Goal: Entertainment & Leisure: Consume media (video, audio)

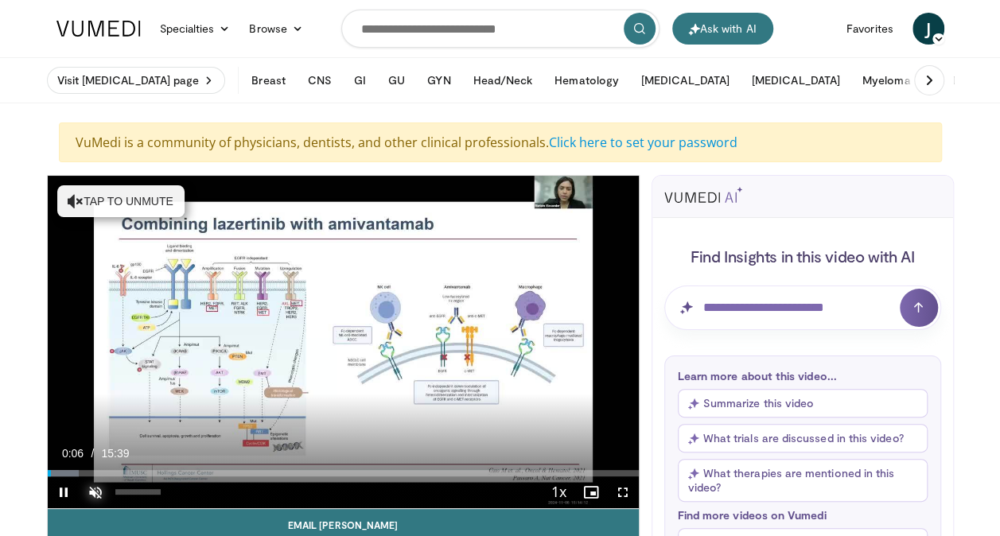
click at [92, 492] on span "Video Player" at bounding box center [96, 493] width 32 height 32
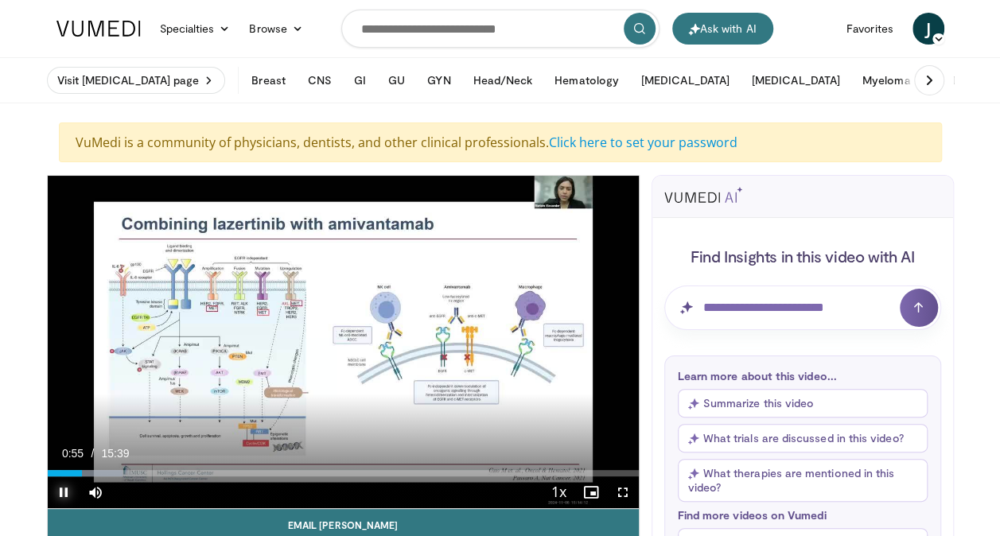
click at [67, 497] on span "Video Player" at bounding box center [64, 493] width 32 height 32
click at [65, 488] on span "Video Player" at bounding box center [64, 493] width 32 height 32
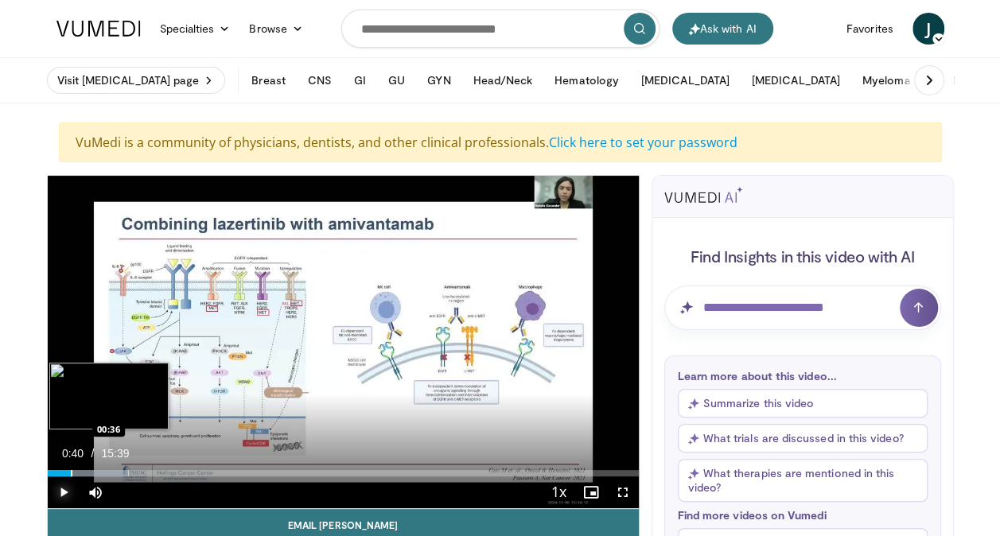
drag, startPoint x: 88, startPoint y: 471, endPoint x: 69, endPoint y: 471, distance: 18.3
click at [69, 471] on div "Loaded : 13.73% 00:35 00:36" at bounding box center [343, 473] width 591 height 6
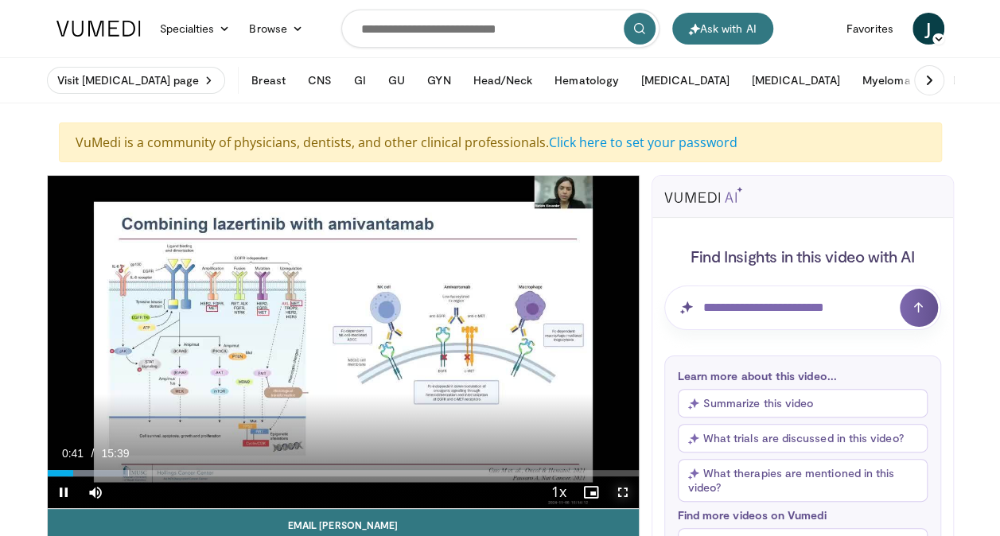
click at [621, 489] on span "Video Player" at bounding box center [623, 493] width 32 height 32
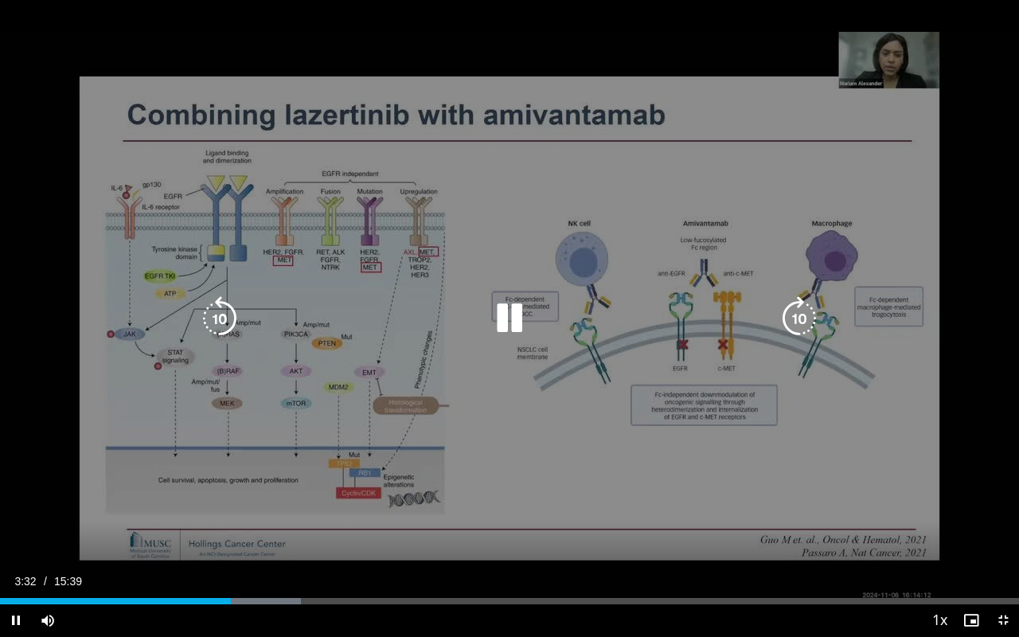
click at [366, 402] on div "10 seconds Tap to unmute" at bounding box center [509, 318] width 1019 height 636
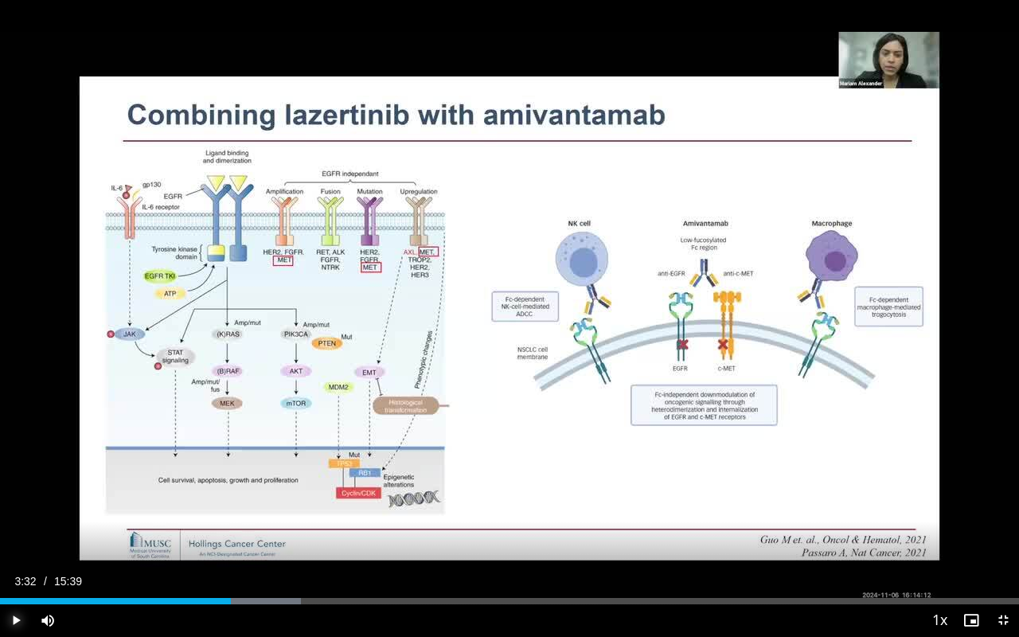
click at [18, 536] on span "Video Player" at bounding box center [16, 620] width 32 height 32
click at [48, 536] on span "Video Player" at bounding box center [48, 620] width 32 height 32
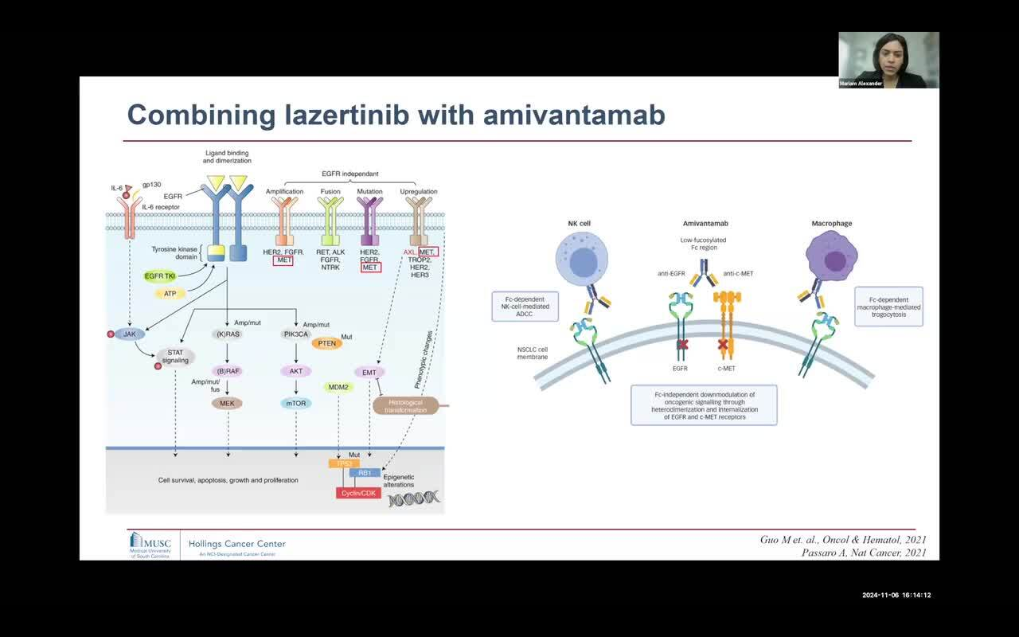
click at [48, 536] on div "10 seconds Tap to unmute" at bounding box center [509, 318] width 1019 height 636
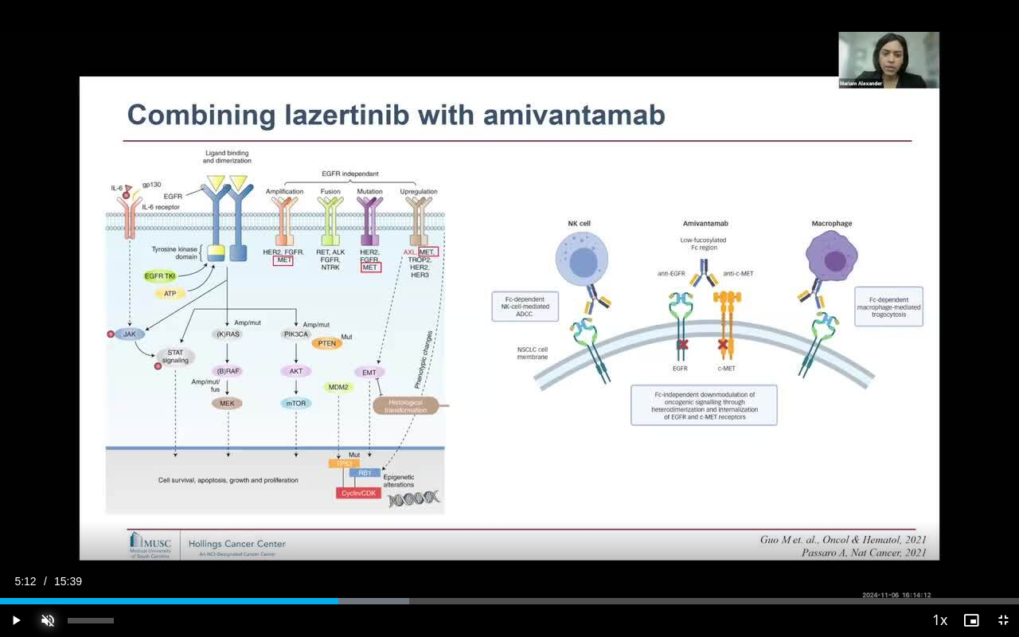
click at [50, 536] on span "Video Player" at bounding box center [48, 620] width 32 height 32
drag, startPoint x: 97, startPoint y: 618, endPoint x: 160, endPoint y: 630, distance: 64.2
click at [160, 536] on div "Current Time 5:12 / Duration 15:39 Play Mute 100% Loaded : 40.13% 05:12 01:24 S…" at bounding box center [509, 620] width 1019 height 32
click at [15, 536] on span "Video Player" at bounding box center [16, 620] width 32 height 32
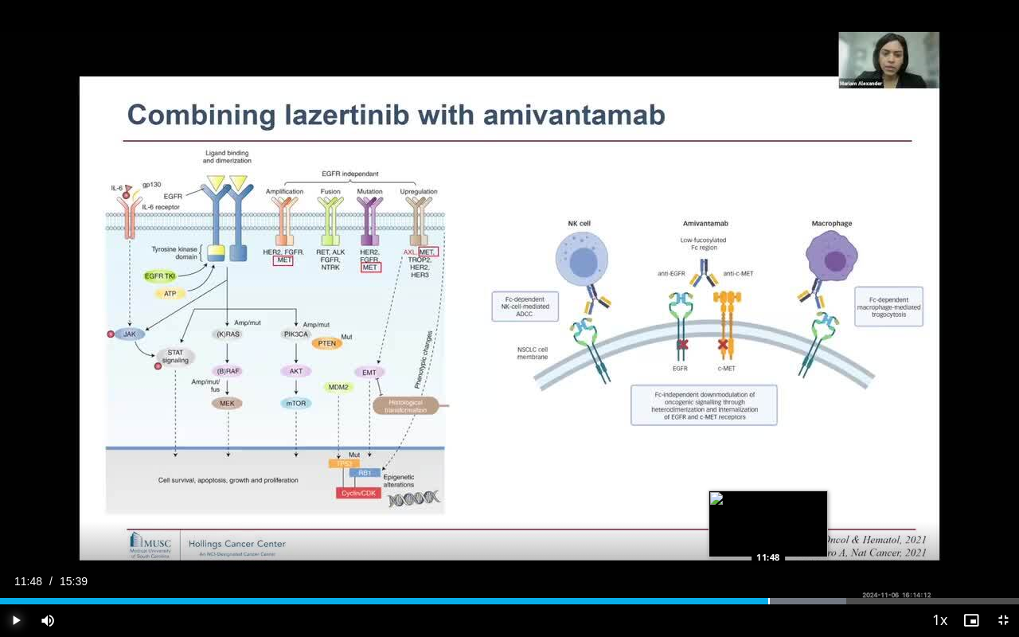
click at [768, 600] on div "Progress Bar" at bounding box center [769, 601] width 2 height 6
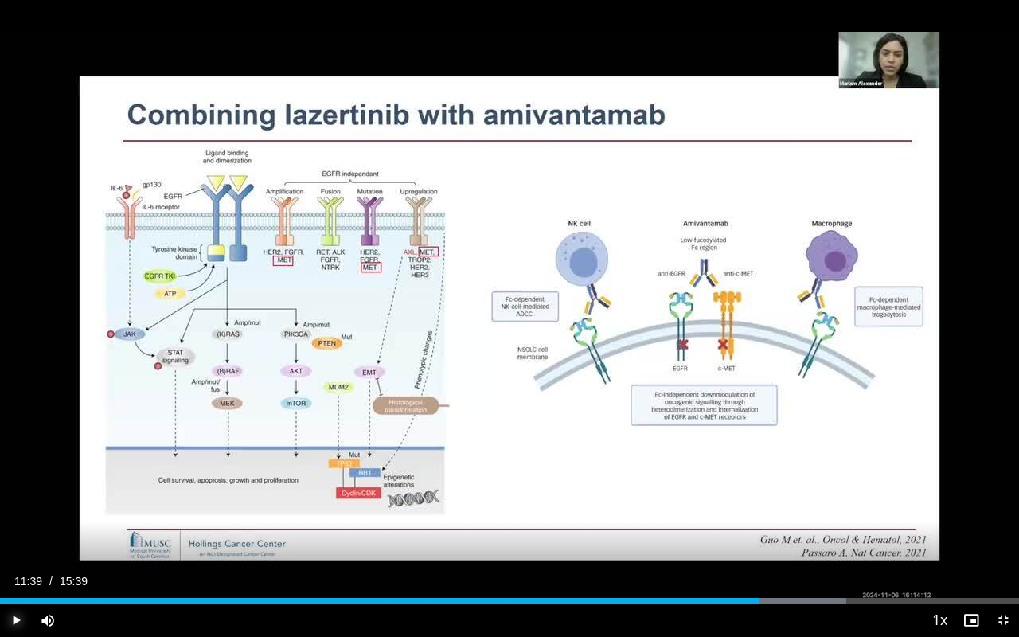
drag, startPoint x: 772, startPoint y: 602, endPoint x: 753, endPoint y: 601, distance: 19.1
click at [753, 601] on div "11:34" at bounding box center [379, 601] width 758 height 6
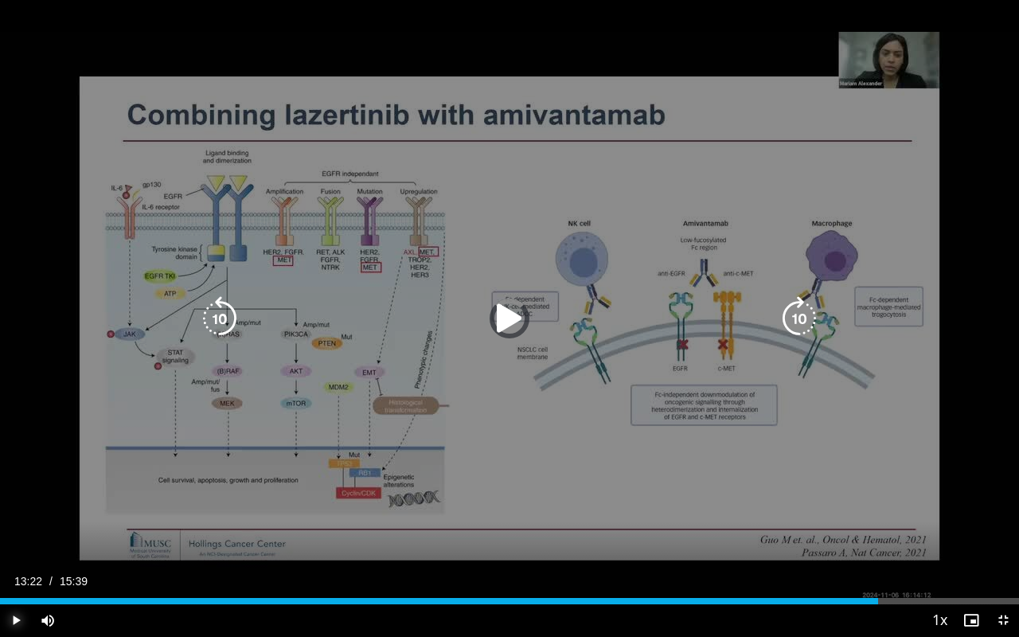
drag, startPoint x: 878, startPoint y: 600, endPoint x: 4, endPoint y: 565, distance: 874.6
click at [4, 565] on video-js "**********" at bounding box center [509, 318] width 1019 height 637
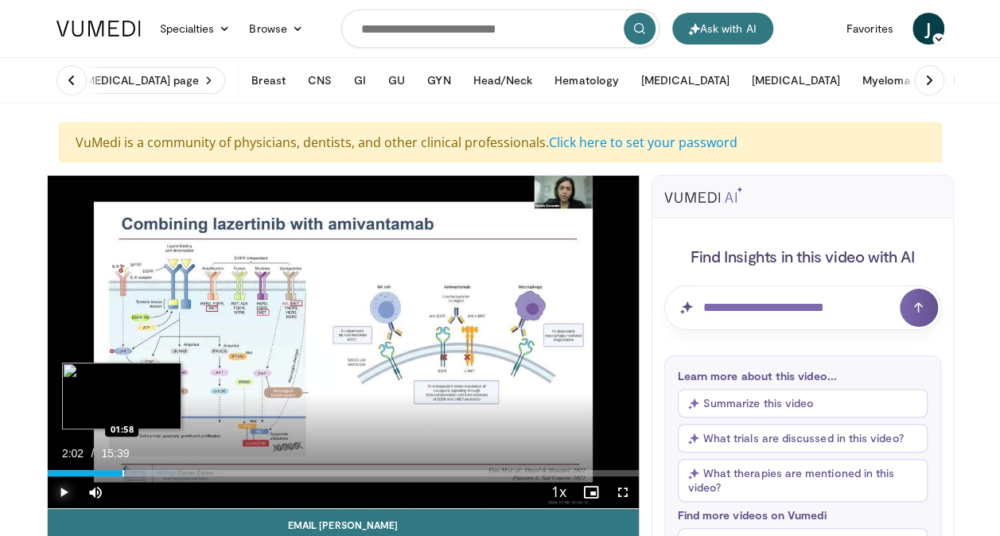
drag, startPoint x: 135, startPoint y: 474, endPoint x: 121, endPoint y: 475, distance: 13.6
click at [123, 475] on div "Progress Bar" at bounding box center [124, 473] width 2 height 6
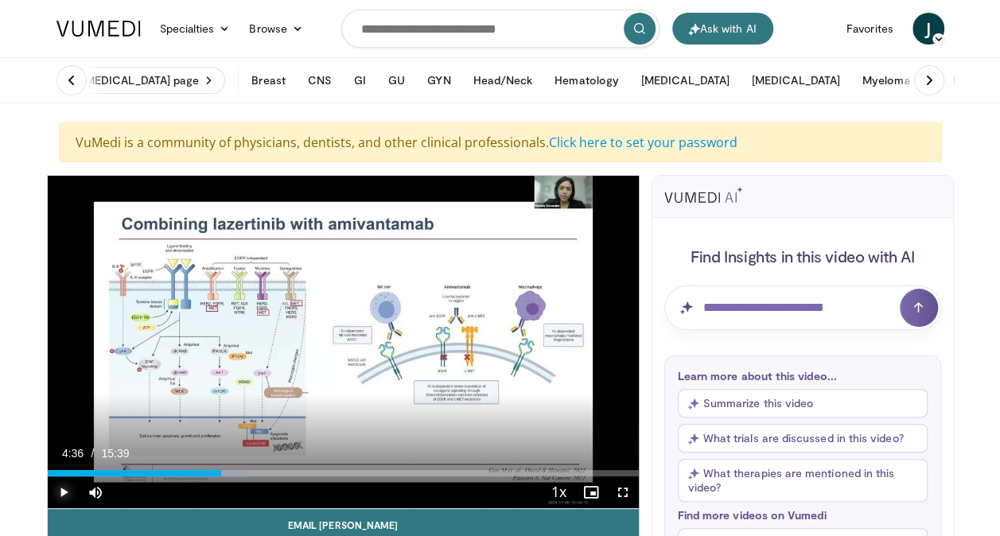
drag, startPoint x: 230, startPoint y: 475, endPoint x: 209, endPoint y: 478, distance: 21.7
click at [209, 478] on div "Current Time 4:36 / Duration 15:39 Play Mute 28% Loaded : 33.79% 04:16 04:41 St…" at bounding box center [343, 493] width 591 height 32
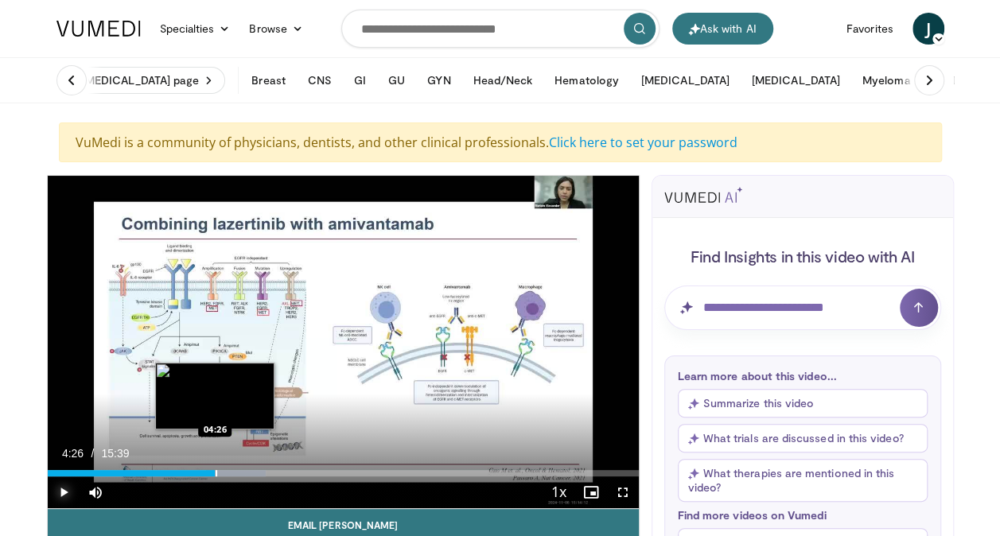
click at [213, 473] on div "Loaded : 36.96% 04:23 04:26" at bounding box center [343, 473] width 591 height 6
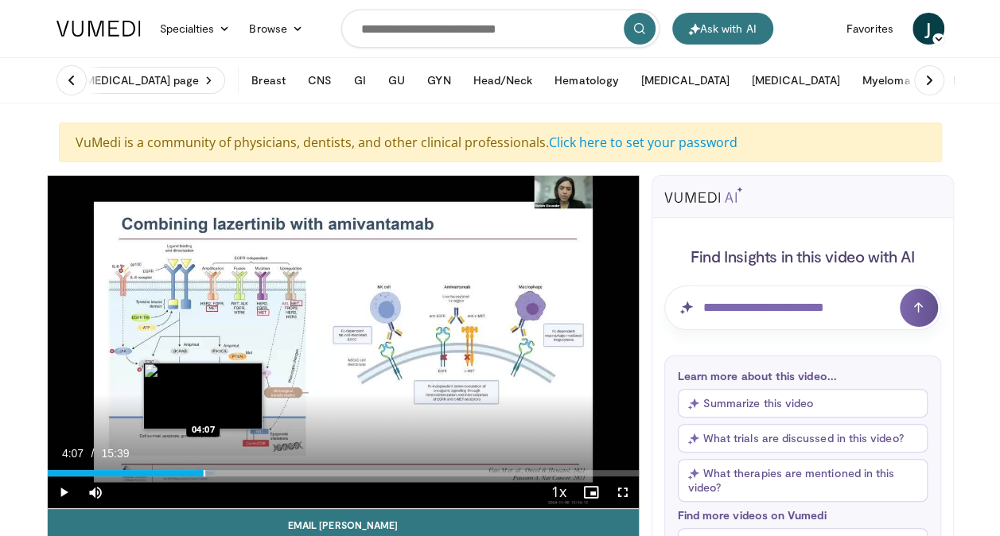
drag, startPoint x: 215, startPoint y: 473, endPoint x: 202, endPoint y: 471, distance: 12.8
click at [204, 471] on div "Progress Bar" at bounding box center [205, 473] width 2 height 6
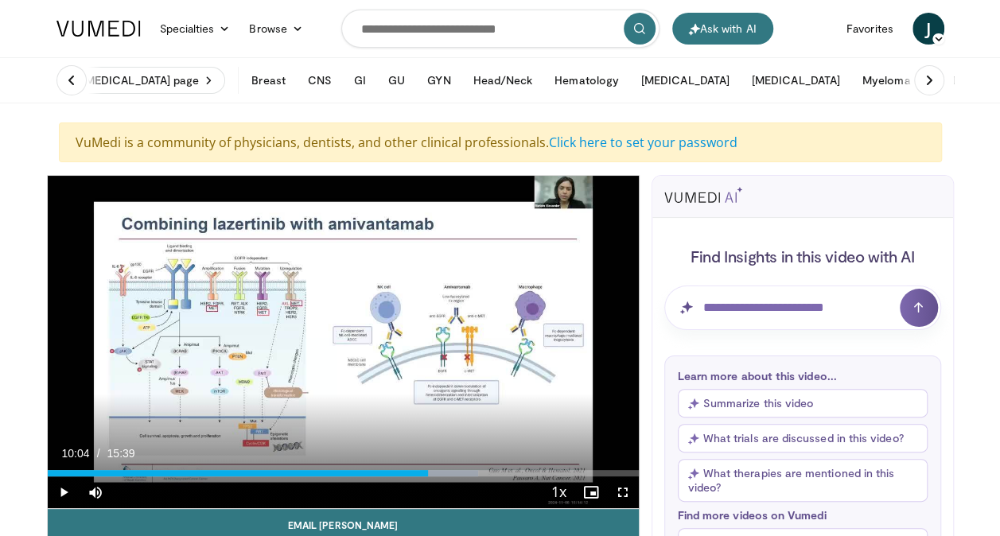
drag, startPoint x: 439, startPoint y: 474, endPoint x: 427, endPoint y: 476, distance: 12.0
click at [427, 477] on div "Current Time 10:04 / Duration 15:39 Play Mute 0% Loaded : 72.86% 10:03 10:04 St…" at bounding box center [343, 493] width 591 height 32
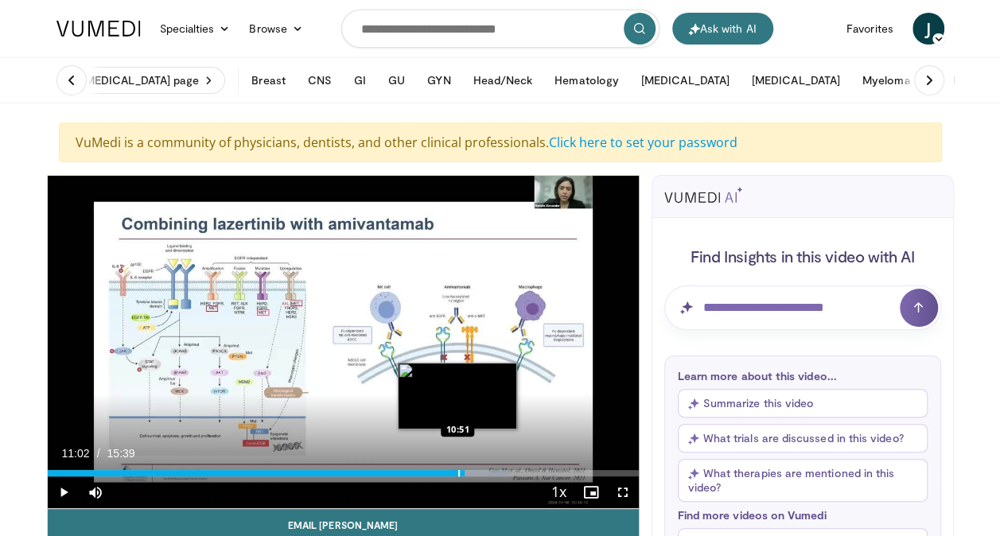
drag, startPoint x: 468, startPoint y: 471, endPoint x: 455, endPoint y: 471, distance: 12.7
click at [455, 471] on div "Loaded : 78.14% 10:49 10:51" at bounding box center [343, 473] width 591 height 6
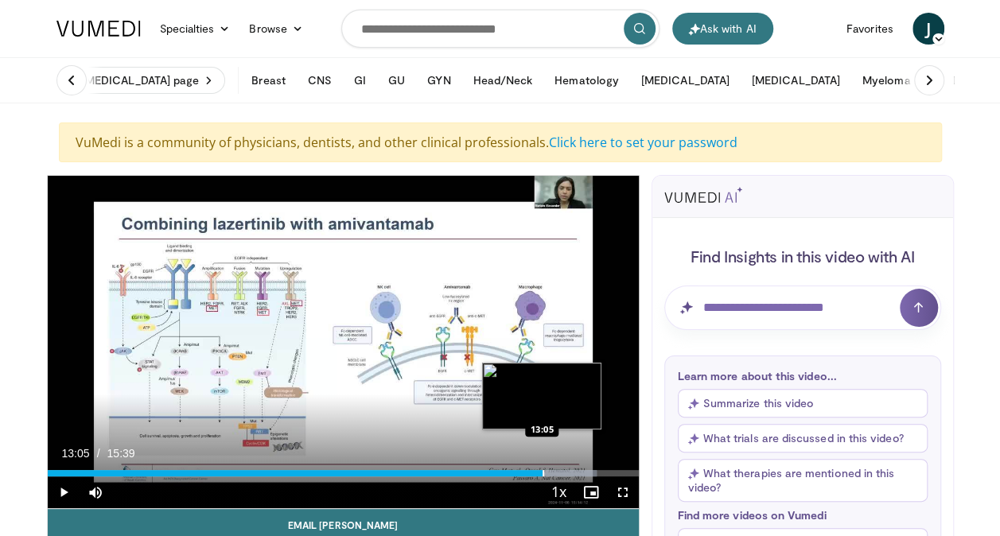
drag, startPoint x: 557, startPoint y: 471, endPoint x: 541, endPoint y: 469, distance: 16.1
click at [541, 470] on div "Loaded : 92.92% 13:06 13:05" at bounding box center [343, 473] width 591 height 6
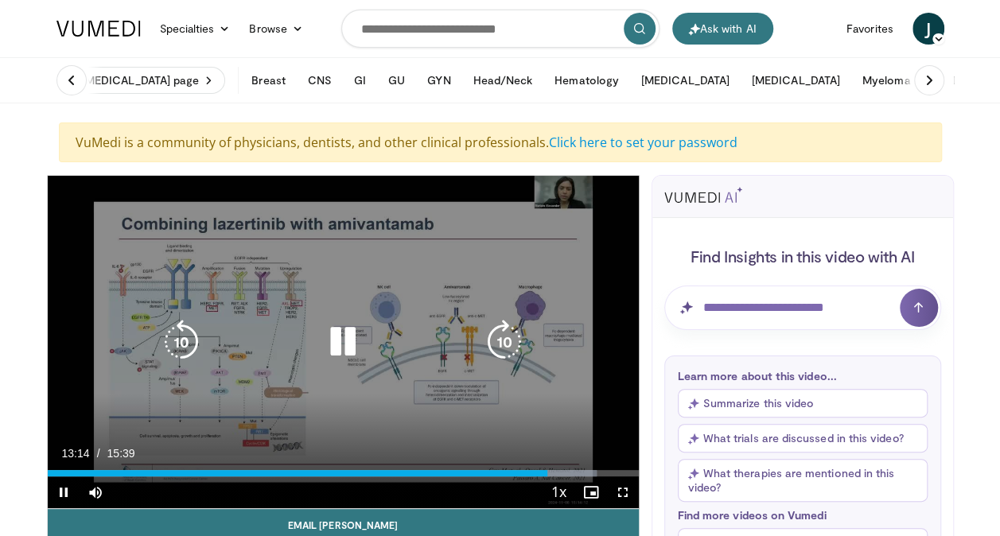
click at [634, 352] on div "10 seconds Tap to unmute" at bounding box center [343, 342] width 591 height 333
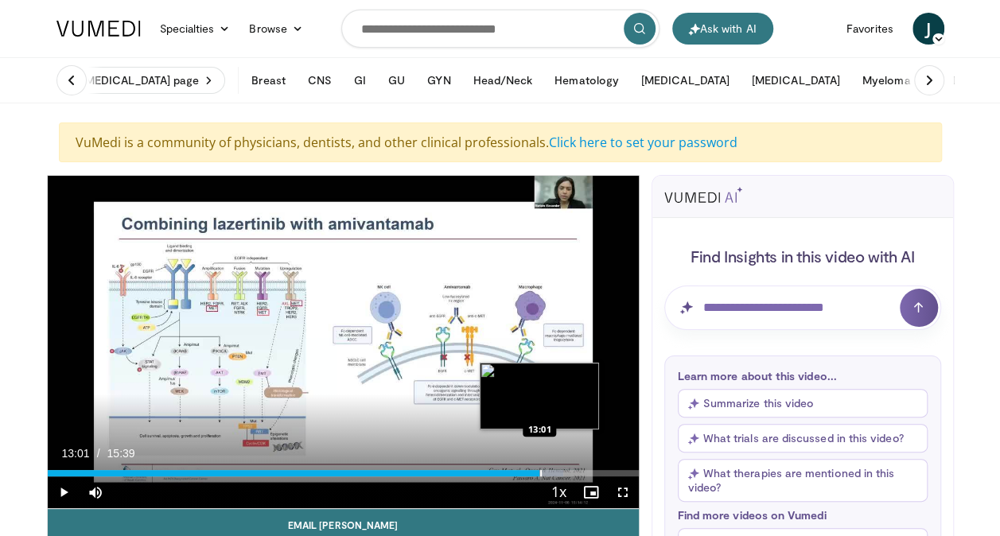
drag, startPoint x: 549, startPoint y: 470, endPoint x: 540, endPoint y: 474, distance: 10.1
click at [540, 474] on div "Progress Bar" at bounding box center [541, 473] width 2 height 6
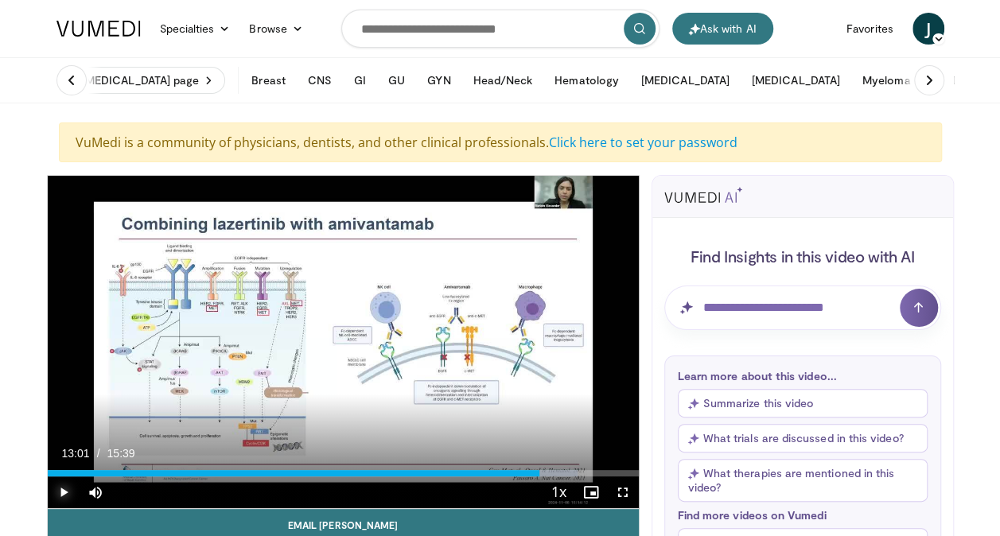
click at [60, 490] on span "Video Player" at bounding box center [64, 493] width 32 height 32
